Goal: Task Accomplishment & Management: Manage account settings

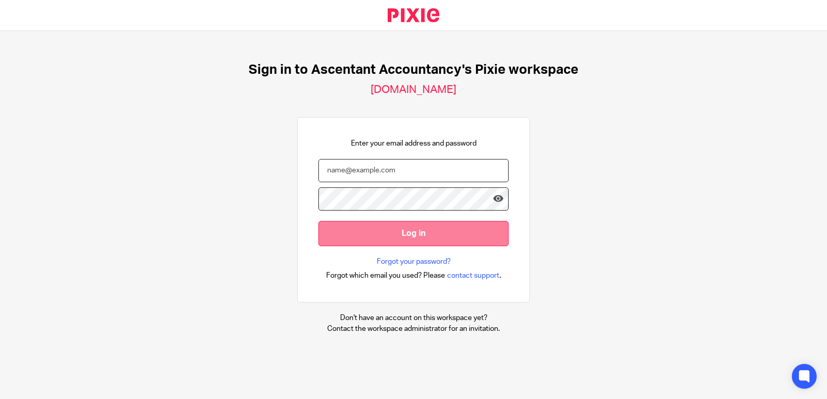
type input "[PERSON_NAME][EMAIL_ADDRESS][PERSON_NAME][DOMAIN_NAME]"
click at [361, 232] on input "Log in" at bounding box center [413, 233] width 190 height 25
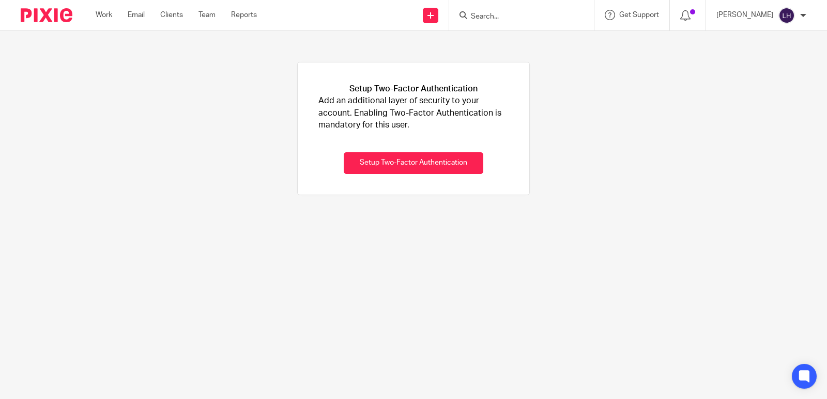
click at [19, 17] on div at bounding box center [42, 15] width 85 height 30
click at [37, 14] on img at bounding box center [47, 15] width 52 height 14
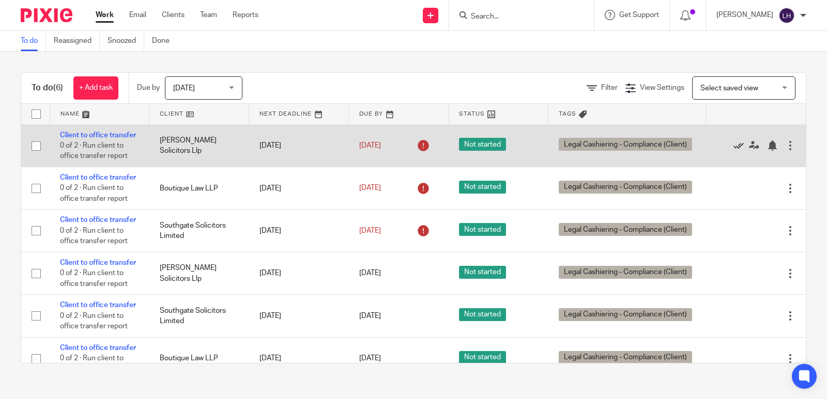
click at [733, 149] on icon at bounding box center [738, 146] width 10 height 10
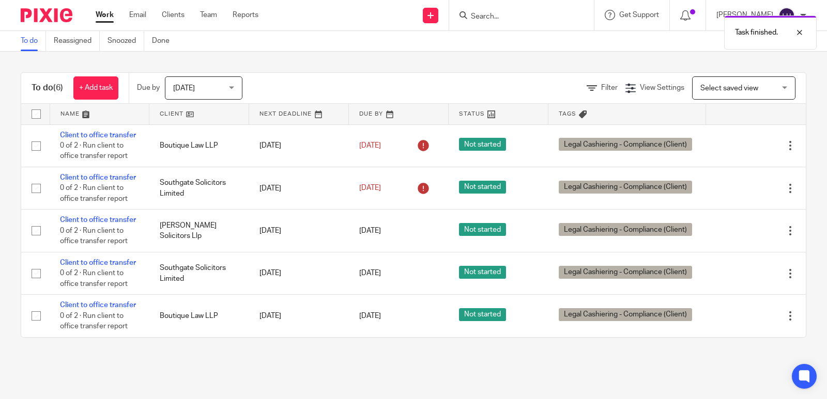
click at [733, 149] on icon at bounding box center [738, 146] width 10 height 10
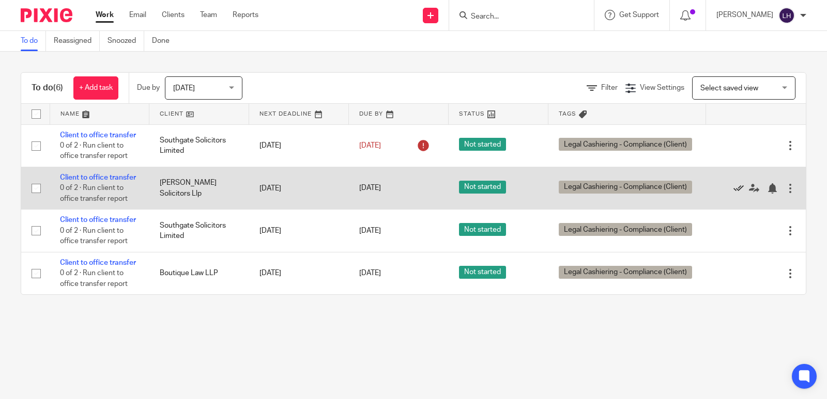
click at [733, 194] on icon at bounding box center [738, 188] width 10 height 10
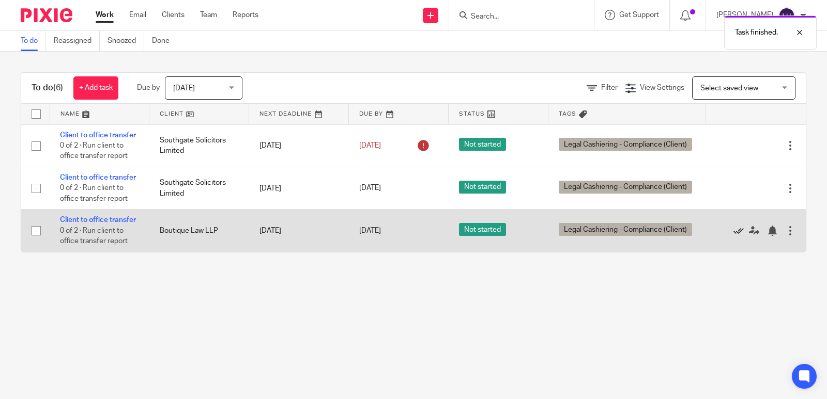
click at [733, 236] on icon at bounding box center [738, 231] width 10 height 10
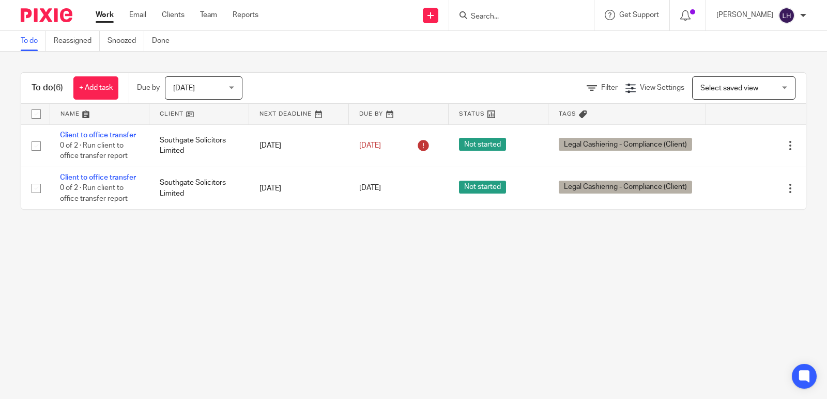
click at [233, 86] on div "Today Today" at bounding box center [204, 87] width 78 height 23
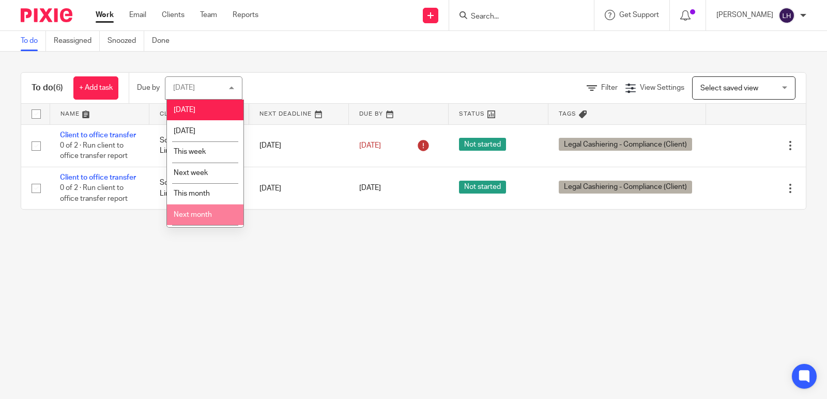
scroll to position [19, 0]
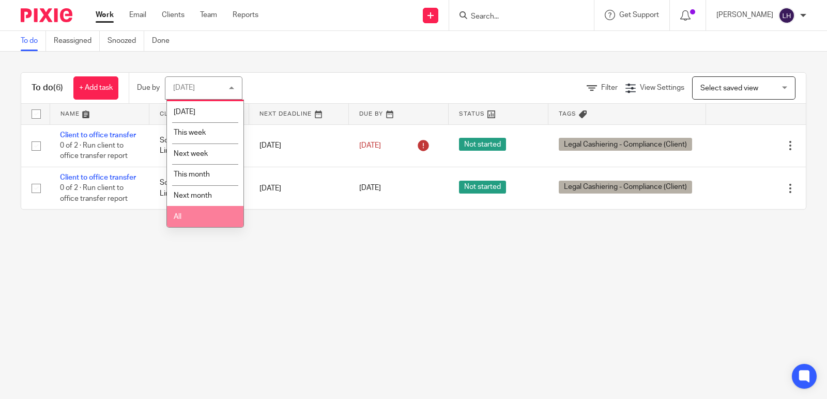
click at [191, 214] on li "All" at bounding box center [205, 216] width 76 height 21
